Goal: Check status: Check status

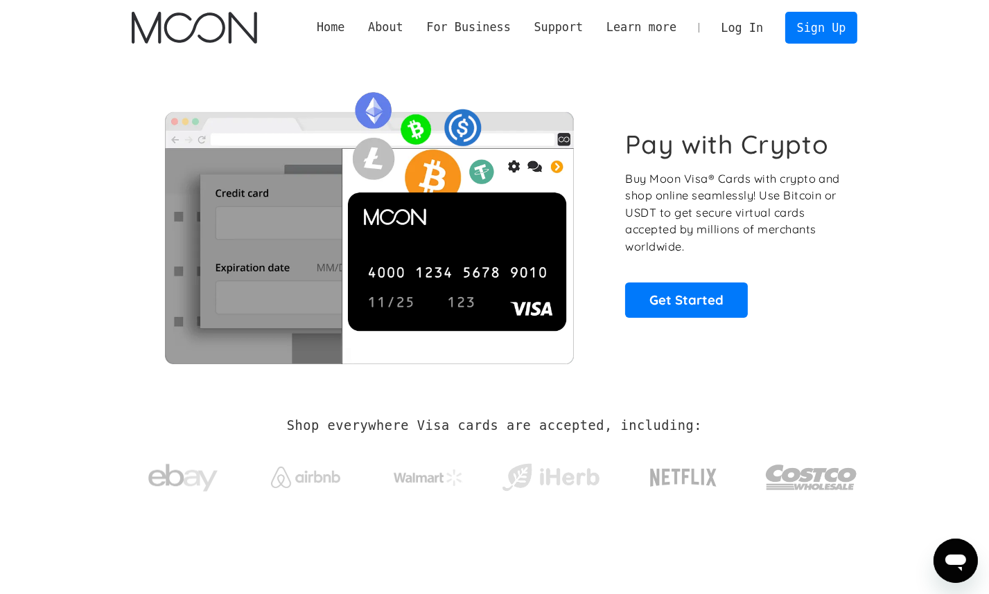
click at [754, 26] on link "Log In" at bounding box center [741, 27] width 65 height 30
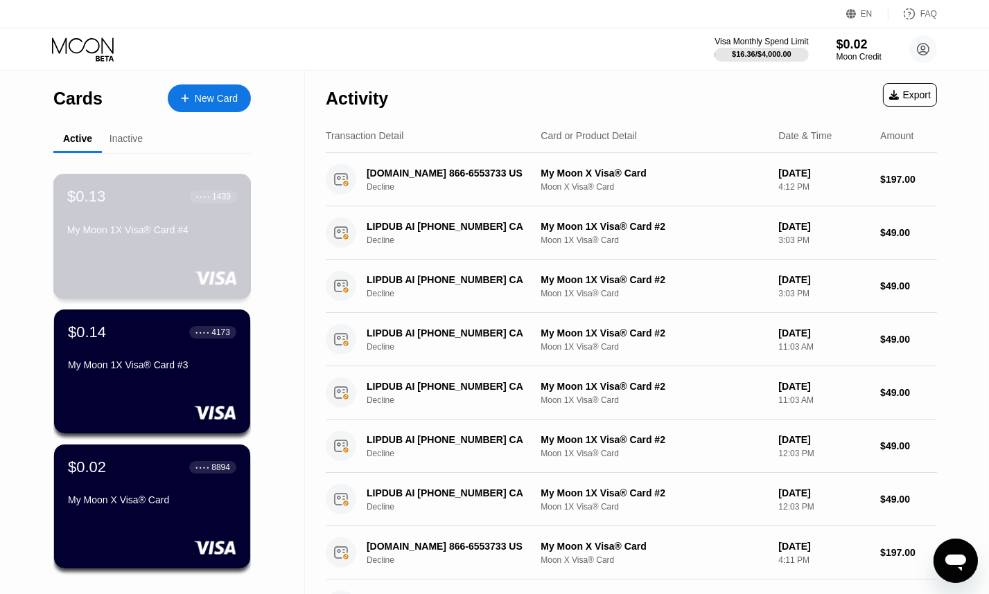
click at [208, 224] on div "$0.13 ● ● ● ● 1439 My Moon 1X Visa® Card #4" at bounding box center [152, 214] width 170 height 53
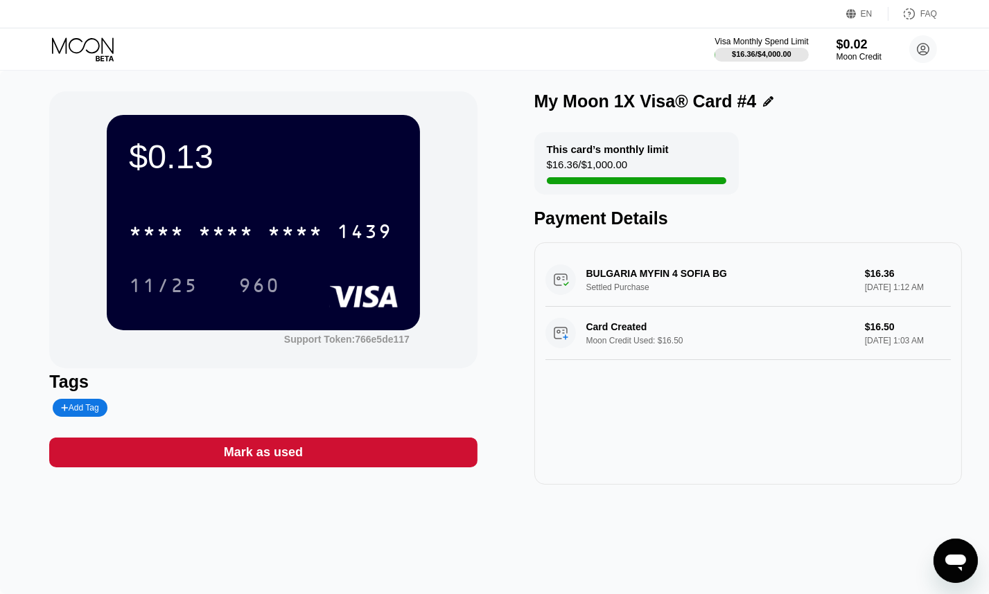
drag, startPoint x: 659, startPoint y: 281, endPoint x: 633, endPoint y: 279, distance: 26.4
click at [633, 279] on div "[GEOGRAPHIC_DATA] MYFIN 4 SOFIA BG Settled Purchase $16.36 [DATE] 1:12 AM" at bounding box center [747, 280] width 405 height 53
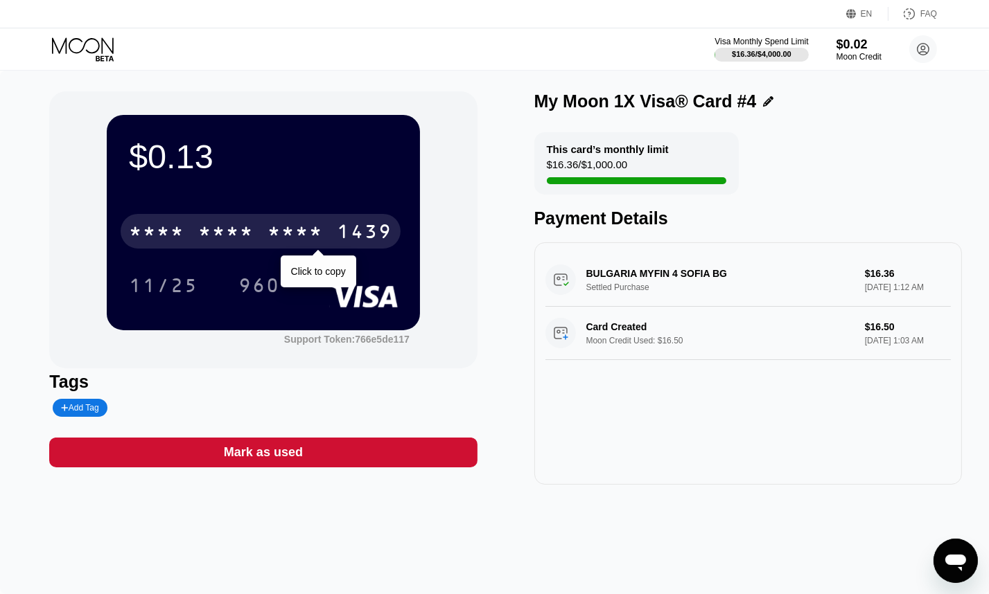
click at [310, 220] on div "* * * * * * * * * * * * 1439" at bounding box center [261, 231] width 280 height 35
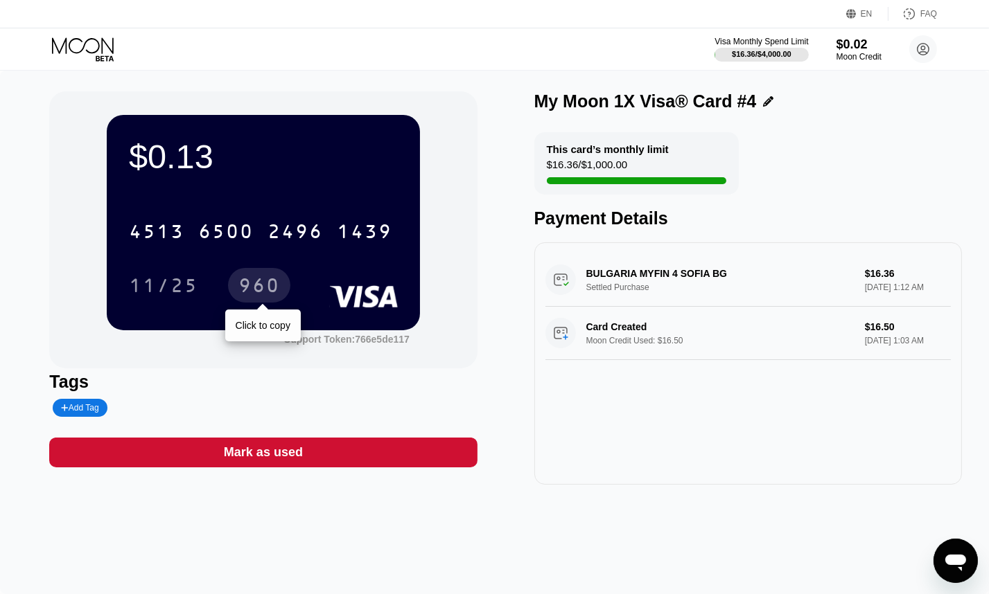
click at [261, 285] on div "960" at bounding box center [259, 287] width 42 height 22
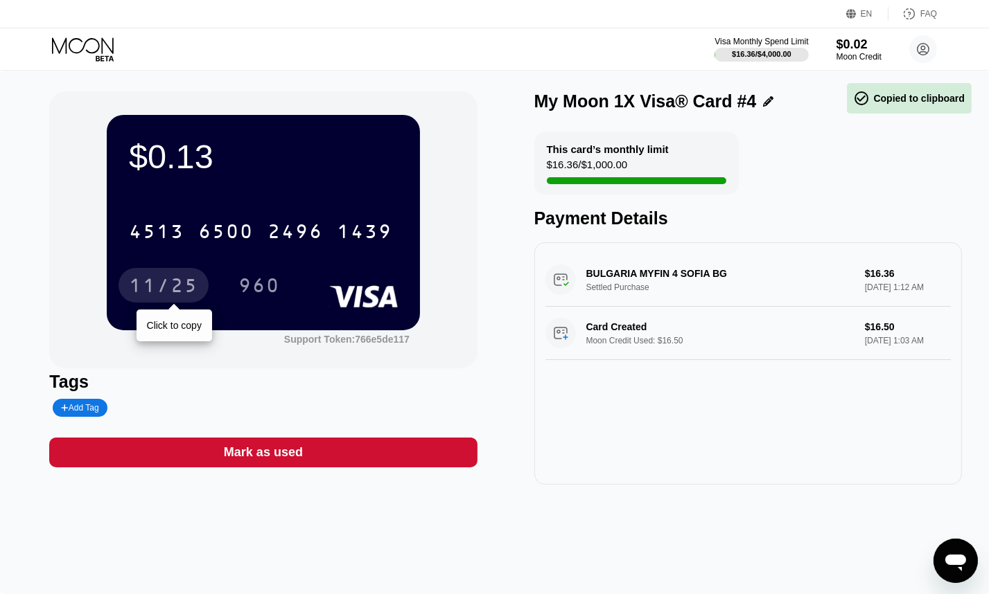
click at [168, 284] on div "11/25" at bounding box center [163, 287] width 69 height 22
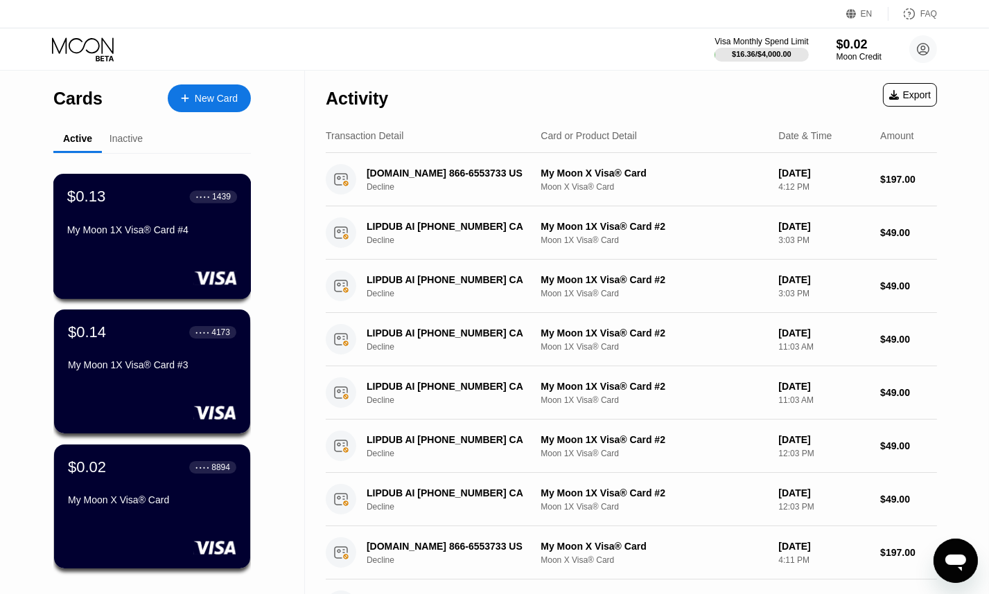
click at [116, 220] on div "$0.13 ● ● ● ● 1439 My Moon 1X Visa® Card #4" at bounding box center [152, 214] width 170 height 53
